Goal: Communication & Community: Answer question/provide support

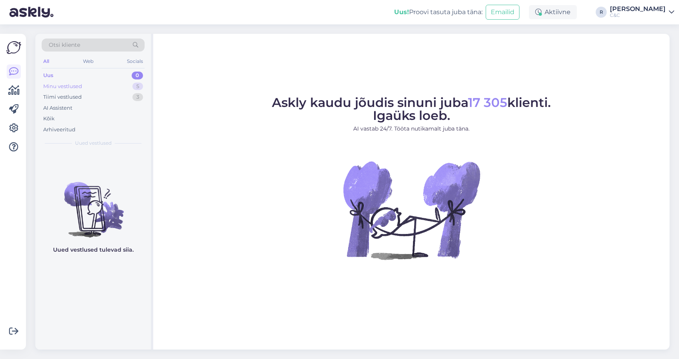
click at [127, 85] on div "Minu vestlused 5" at bounding box center [93, 86] width 103 height 11
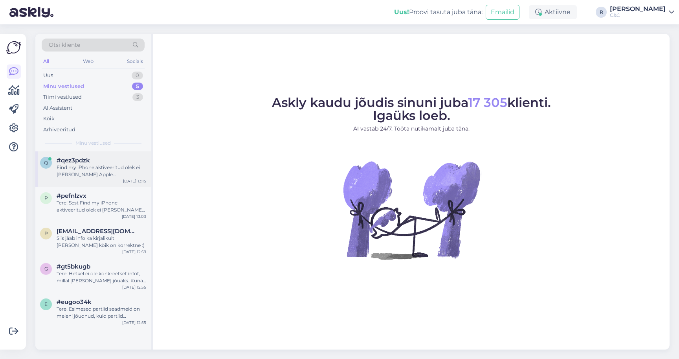
click at [109, 176] on div "Find my iPhone aktiveeritud olek ei [PERSON_NAME] Apple hooldussüsteemi seadet …" at bounding box center [102, 171] width 90 height 14
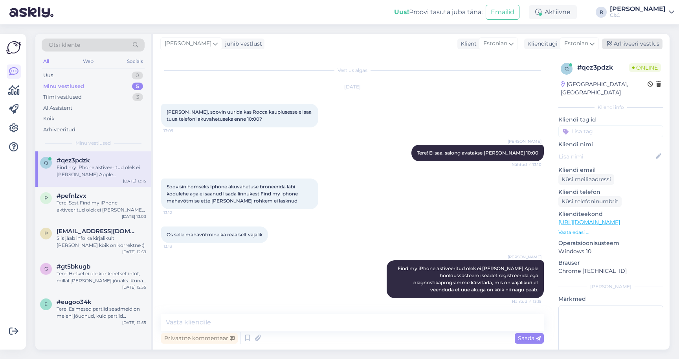
click at [627, 47] on div "Arhiveeri vestlus" at bounding box center [632, 43] width 60 height 11
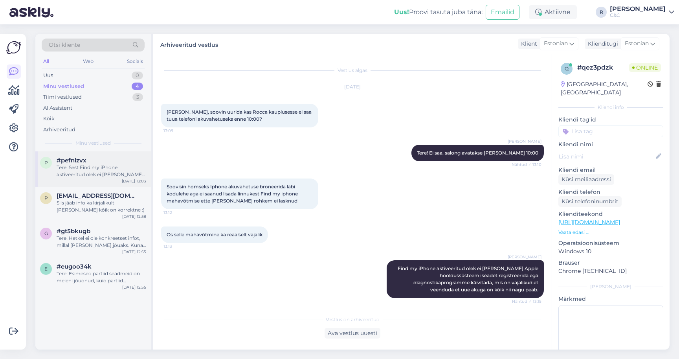
click at [117, 178] on div "p #pefnlzvx Tere! Sest Find my iPhone aktiveeritud olek ei [PERSON_NAME] Apple …" at bounding box center [92, 168] width 115 height 35
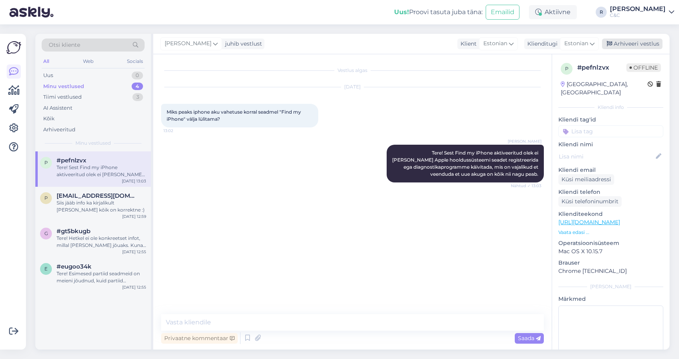
click at [630, 41] on div "Arhiveeri vestlus" at bounding box center [632, 43] width 60 height 11
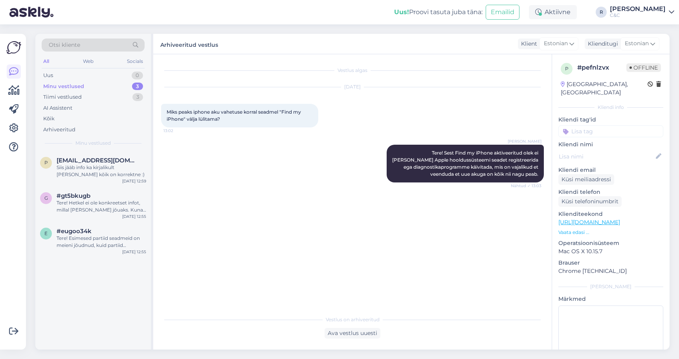
click at [153, 145] on div "Otsi kliente All Web Socials Uus 0 Minu vestlused 3 Tiimi vestlused 3 AI Assist…" at bounding box center [94, 191] width 118 height 315
click at [115, 174] on div "Siis jääb info ka kirjalikult [PERSON_NAME] kõik on korrektne :)" at bounding box center [102, 171] width 90 height 14
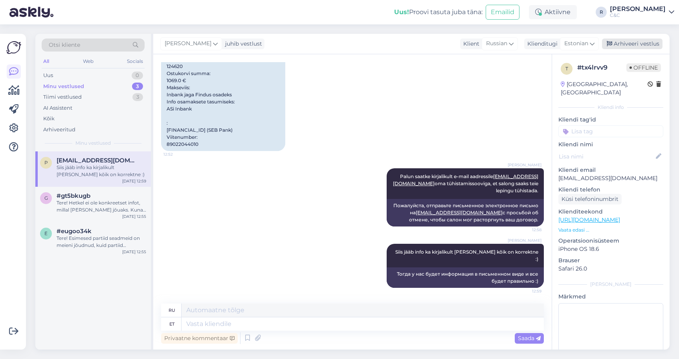
click at [621, 42] on div "Arhiveeri vestlus" at bounding box center [632, 43] width 60 height 11
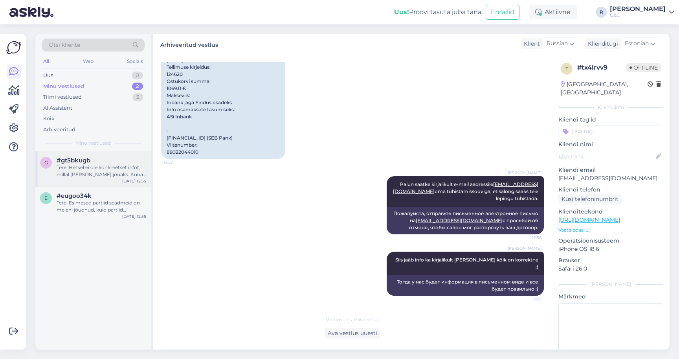
click at [144, 164] on div "Tere! Hetkel ei ole konkreetset infot, millal [PERSON_NAME] jõuaks. Kuna eeltel…" at bounding box center [102, 171] width 90 height 14
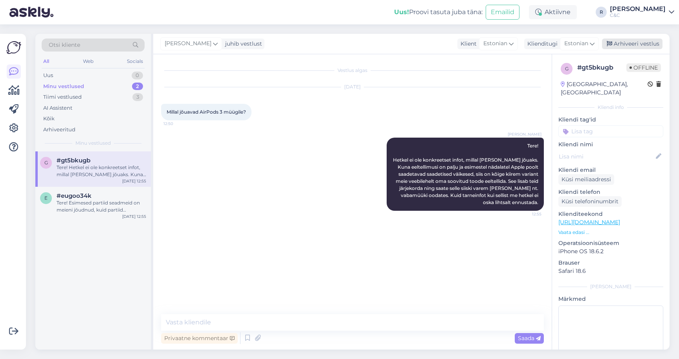
click at [629, 48] on div "Arhiveeri vestlus" at bounding box center [632, 43] width 60 height 11
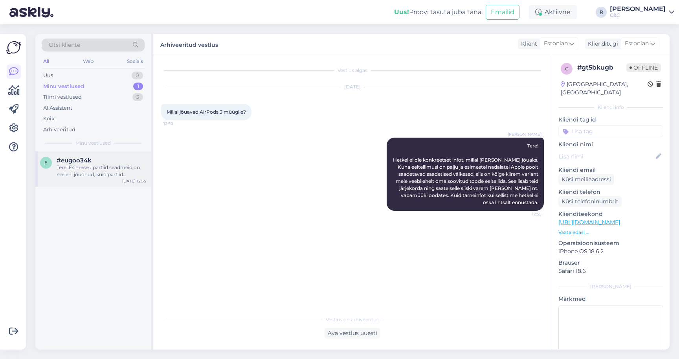
click at [84, 183] on div "e #eugoo34k Tere! Esimesed partiid seadmeid on meieni jõudnud, kuid partiid sis…" at bounding box center [92, 168] width 115 height 35
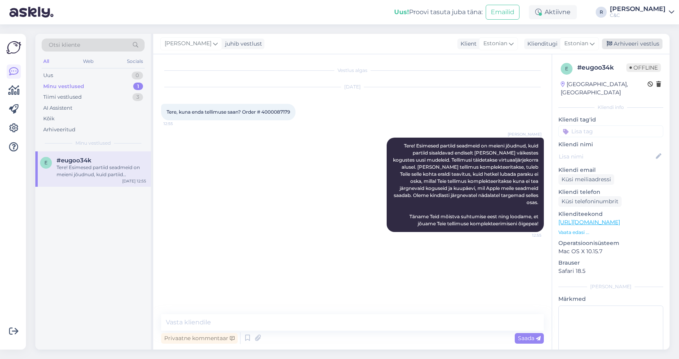
click at [636, 47] on div "Arhiveeri vestlus" at bounding box center [632, 43] width 60 height 11
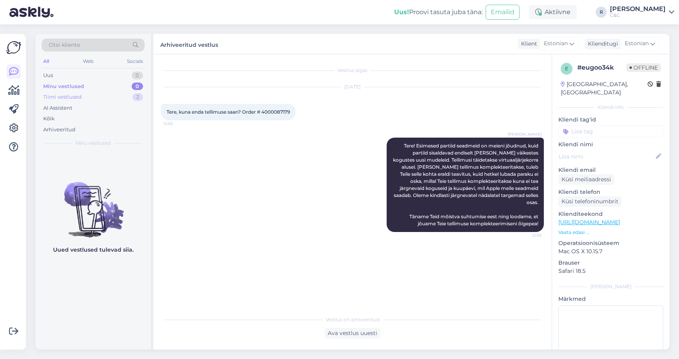
click at [131, 95] on div "Tiimi vestlused 2" at bounding box center [93, 97] width 103 height 11
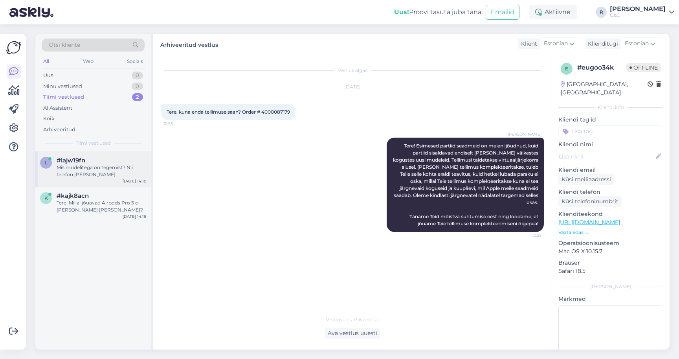
click at [114, 152] on div "l #lajw19fn Mis mudelitega on tegemist? Nii telefon [PERSON_NAME] [DATE] 14:18" at bounding box center [92, 168] width 115 height 35
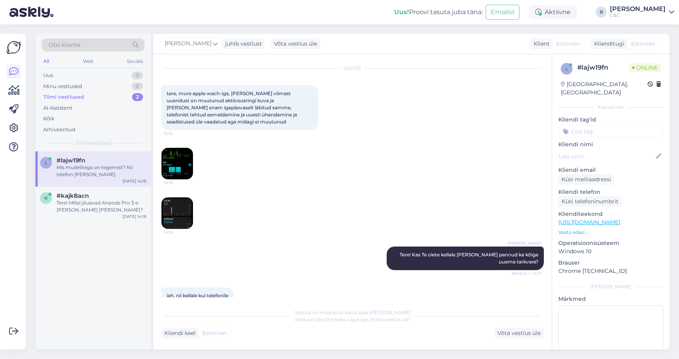
scroll to position [38, 0]
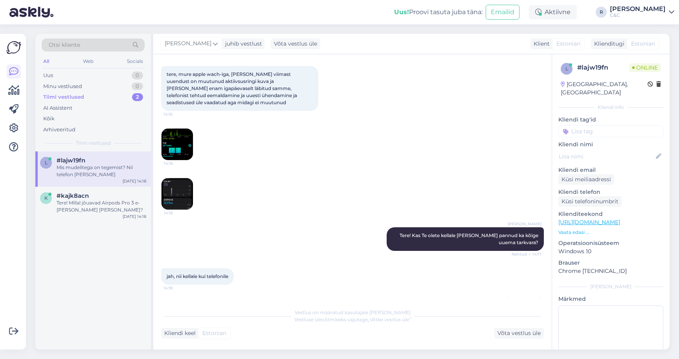
click at [179, 151] on img at bounding box center [176, 143] width 31 height 31
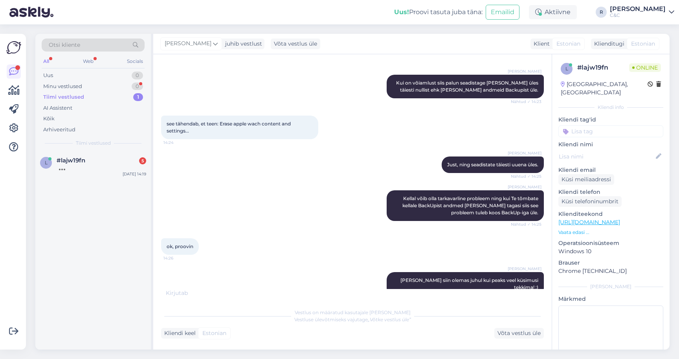
scroll to position [481, 0]
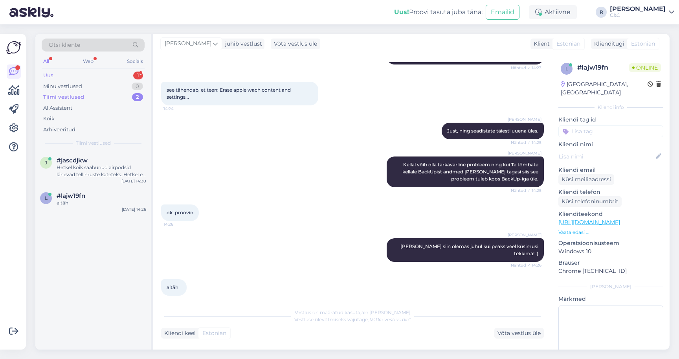
click at [111, 76] on div "Uus 1" at bounding box center [93, 75] width 103 height 11
click at [98, 179] on div "p #pj1bfgpi Millal on viimane aeg, millal see varuosa [PERSON_NAME] võib? [DATE…" at bounding box center [92, 168] width 115 height 35
